Goal: Transaction & Acquisition: Purchase product/service

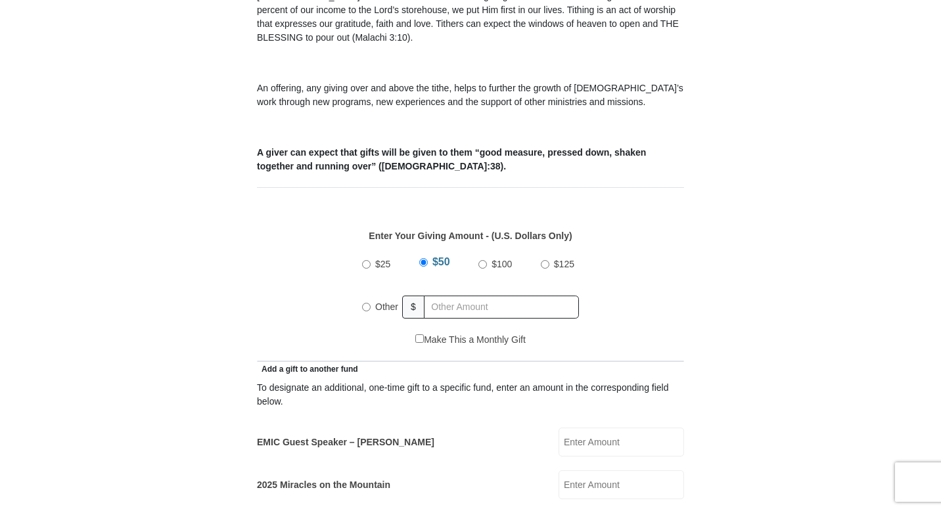
scroll to position [444, 0]
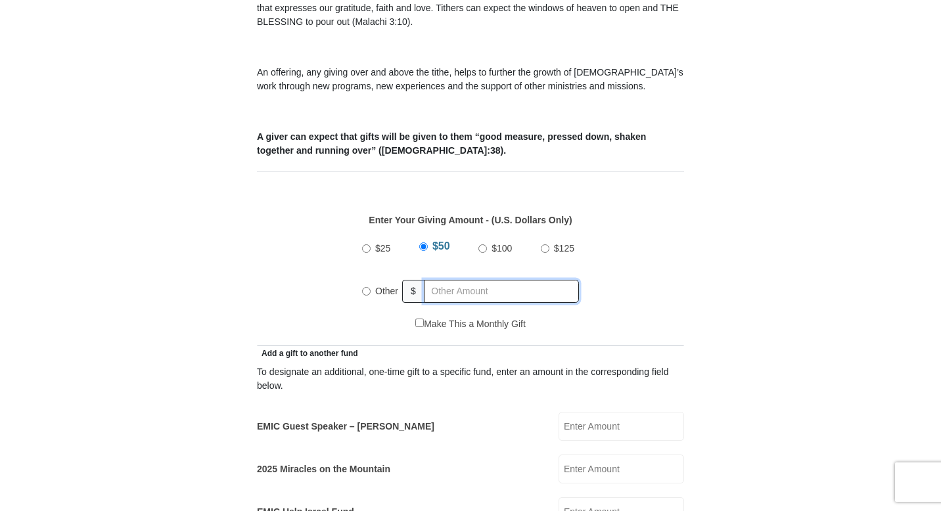
radio input "true"
click at [453, 280] on input "text" at bounding box center [503, 291] width 150 height 23
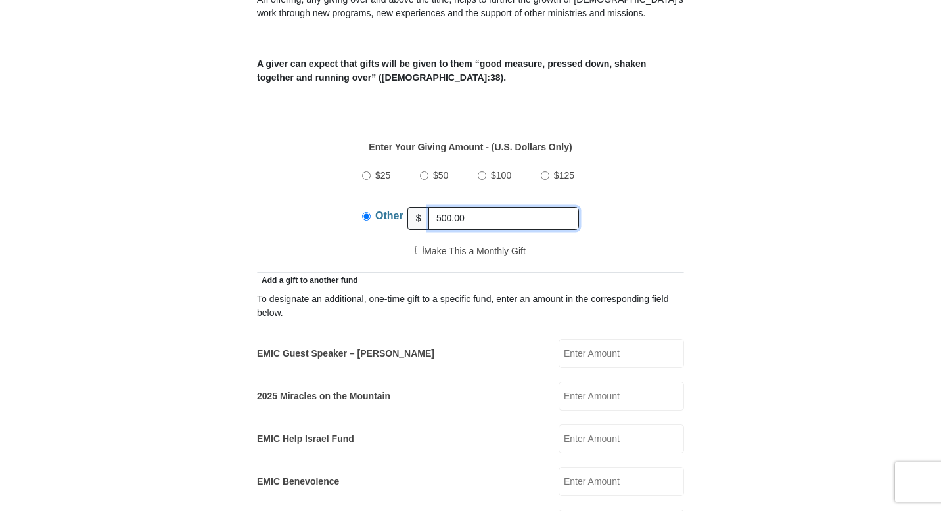
scroll to position [545, 0]
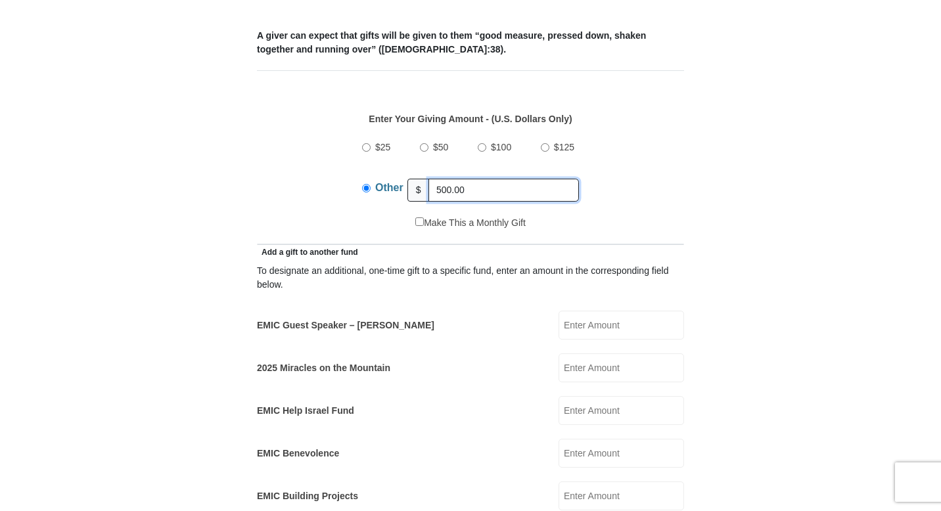
click at [471, 179] on input "500.00" at bounding box center [503, 190] width 150 height 23
type input "5"
click at [589, 313] on input "EMIC Guest Speaker – [PERSON_NAME]" at bounding box center [622, 325] width 126 height 29
type input "500.00"
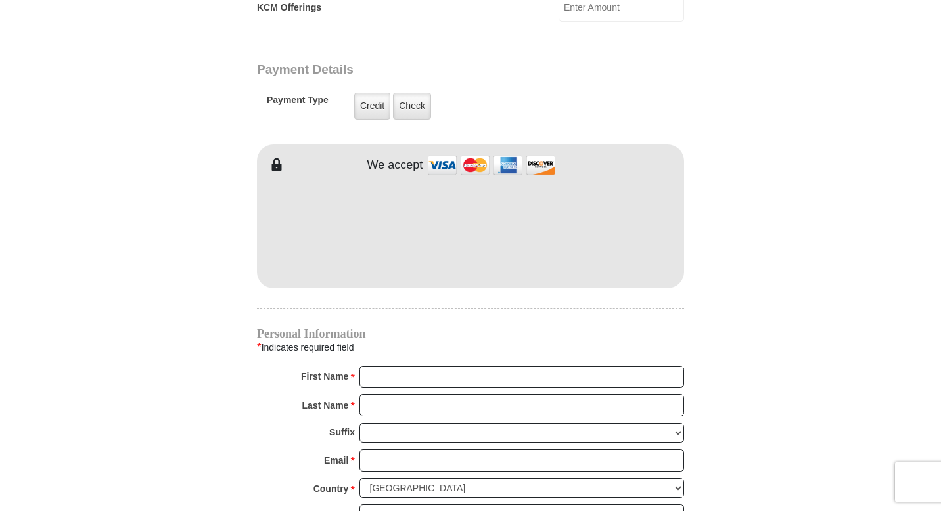
scroll to position [1143, 0]
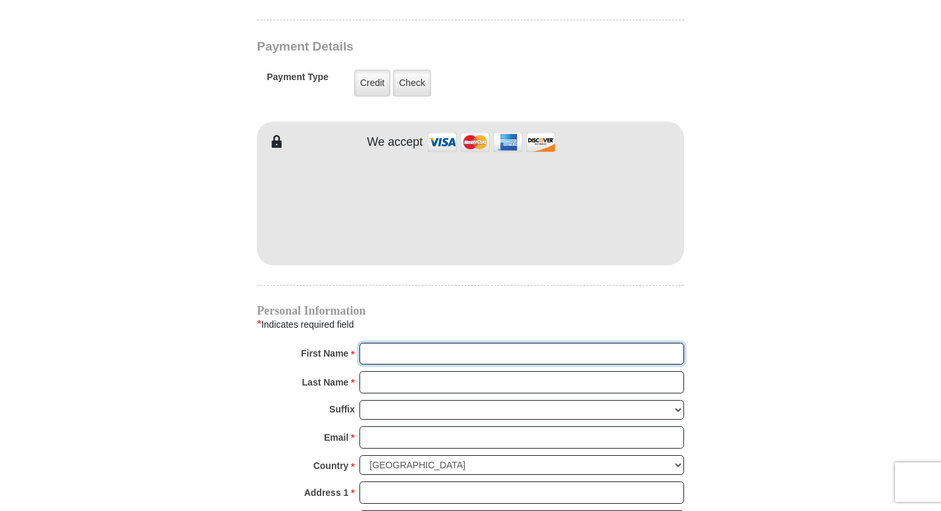
click at [421, 344] on input "First Name *" at bounding box center [521, 354] width 325 height 22
type input "[PERSON_NAME]"
click at [386, 371] on input "Last Name *" at bounding box center [521, 382] width 325 height 22
type input "Ford"
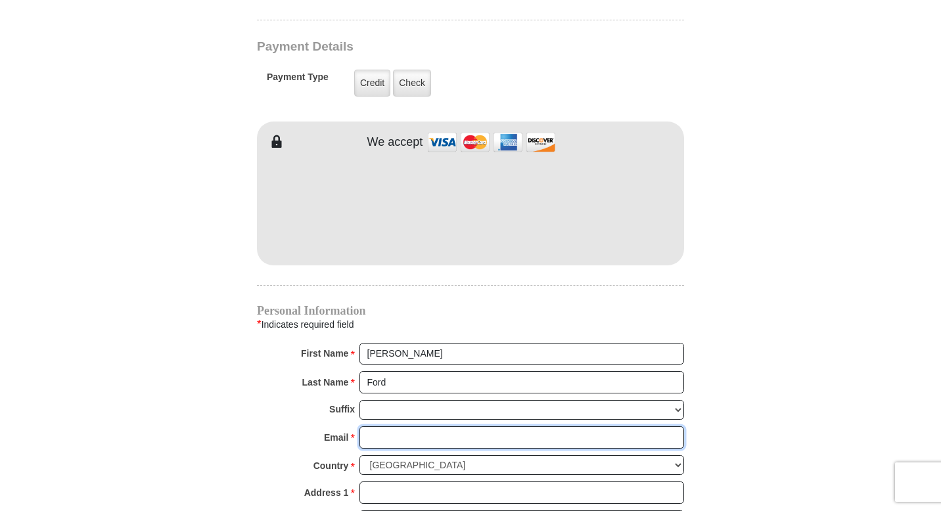
click at [388, 426] on input "Email *" at bounding box center [521, 437] width 325 height 22
type input "S"
type input "[EMAIL_ADDRESS][DOMAIN_NAME]"
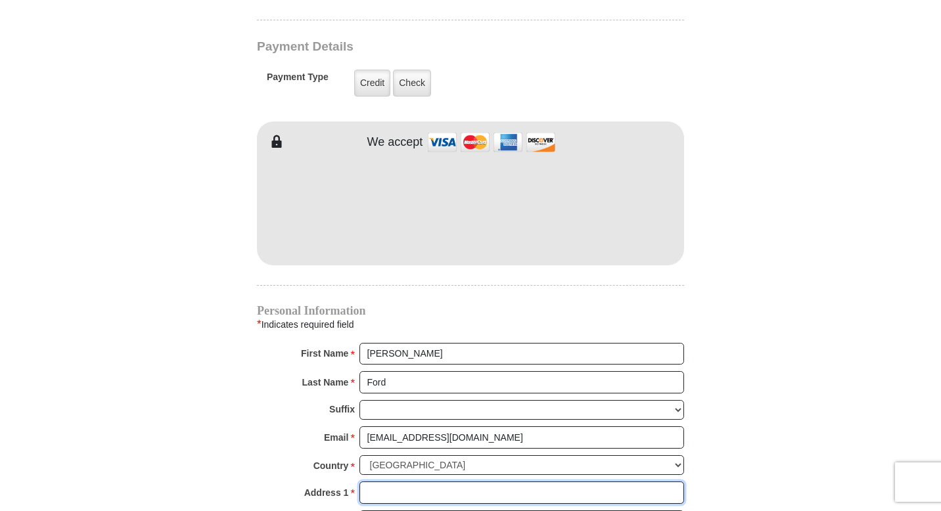
type input "[STREET_ADDRESS][PERSON_NAME]"
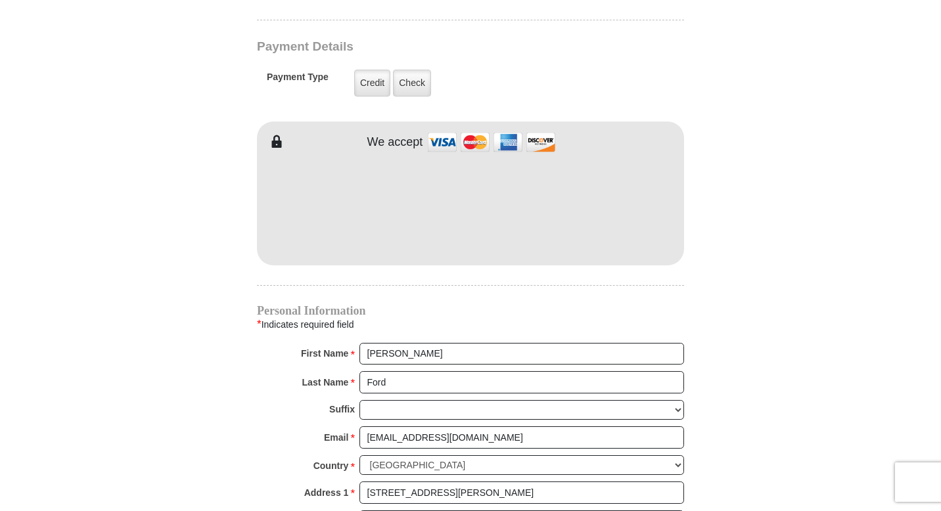
type input "[GEOGRAPHIC_DATA]"
select select "[GEOGRAPHIC_DATA]"
type input "75052"
type input "2144350252"
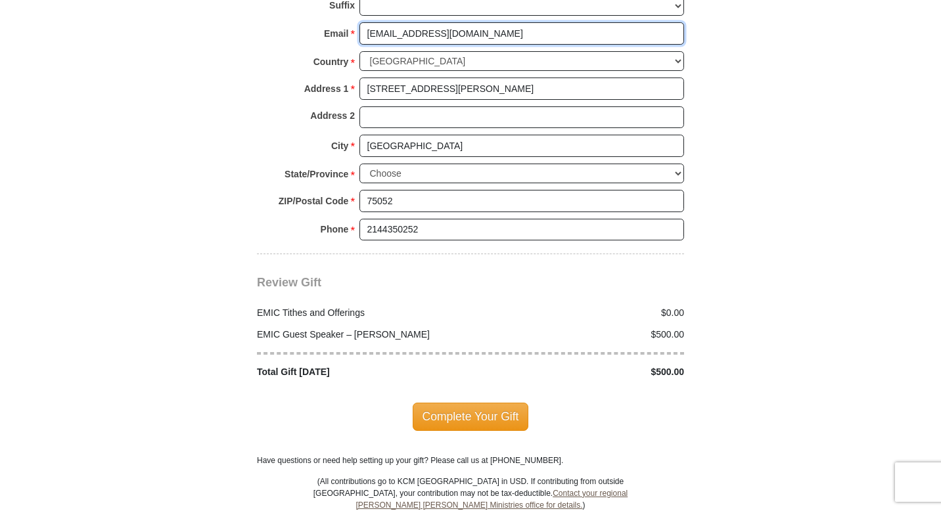
scroll to position [1557, 0]
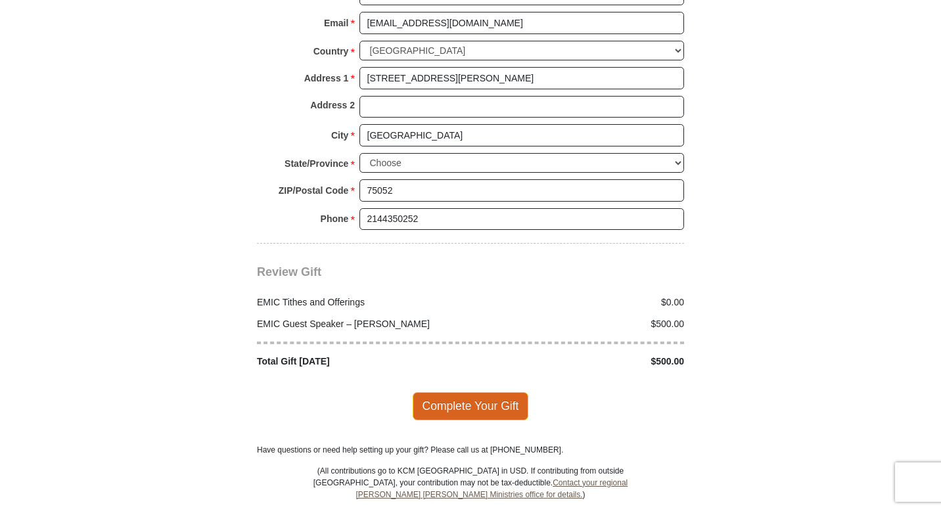
click at [493, 392] on span "Complete Your Gift" at bounding box center [471, 406] width 116 height 28
